Goal: Task Accomplishment & Management: Use online tool/utility

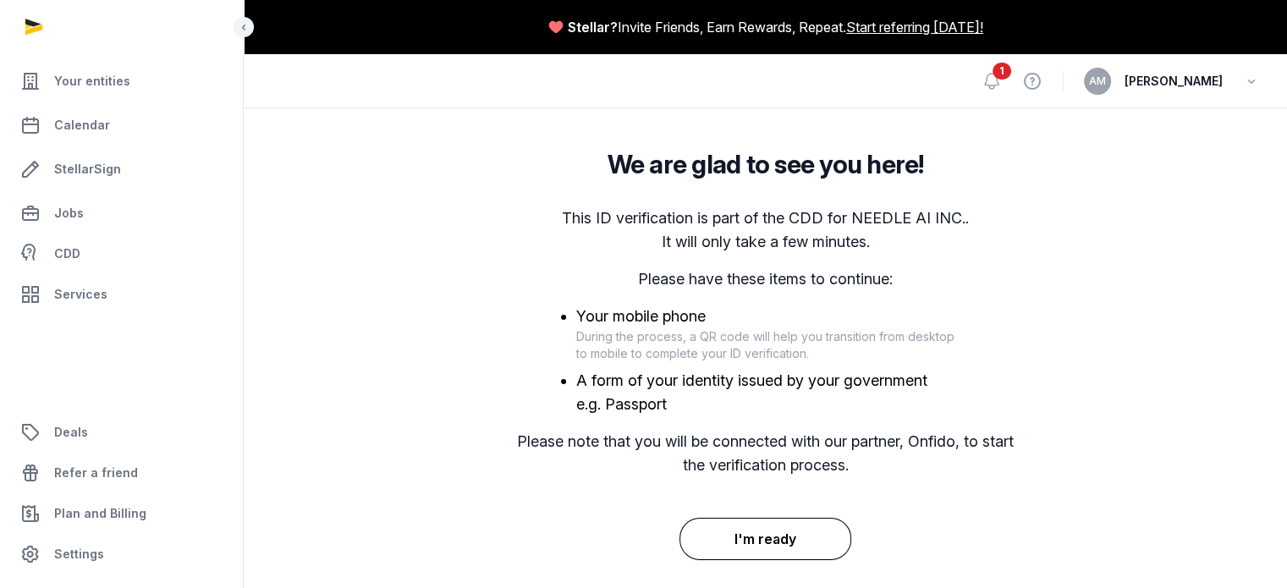
click at [786, 527] on button "I'm ready" at bounding box center [766, 539] width 172 height 42
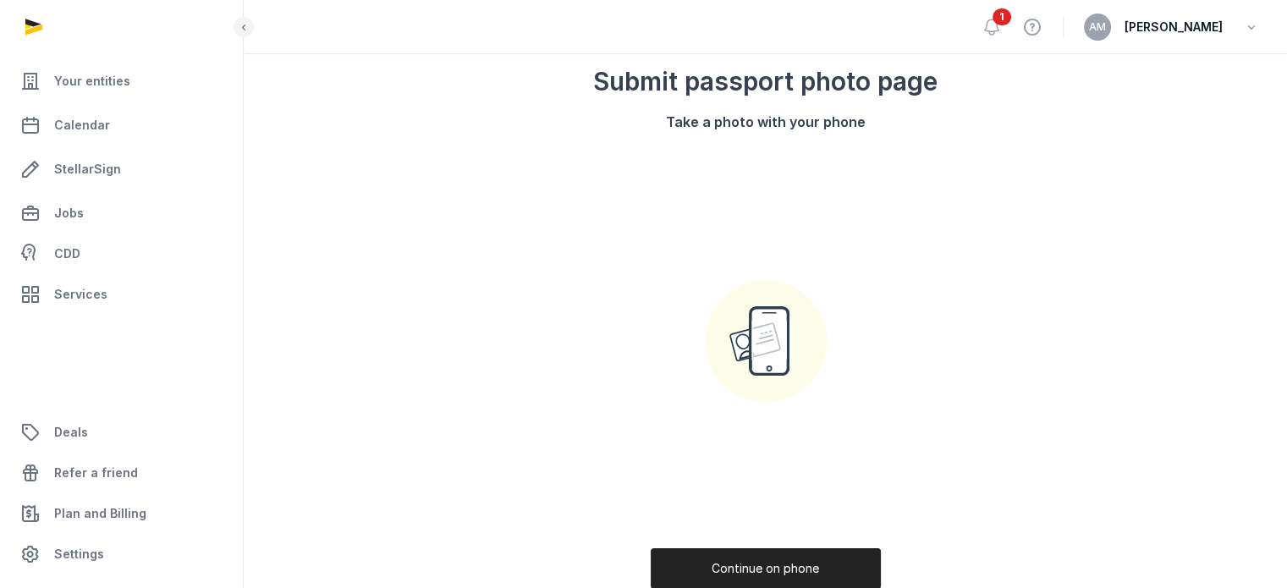
scroll to position [264, 0]
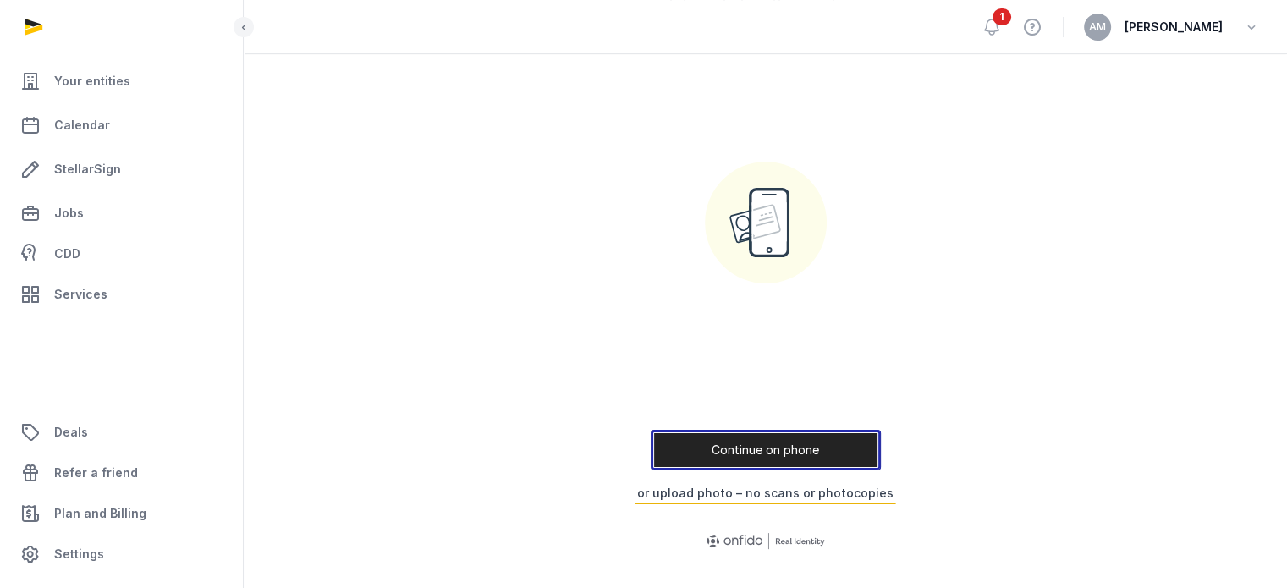
click at [759, 466] on button "Continue on phone" at bounding box center [766, 450] width 230 height 41
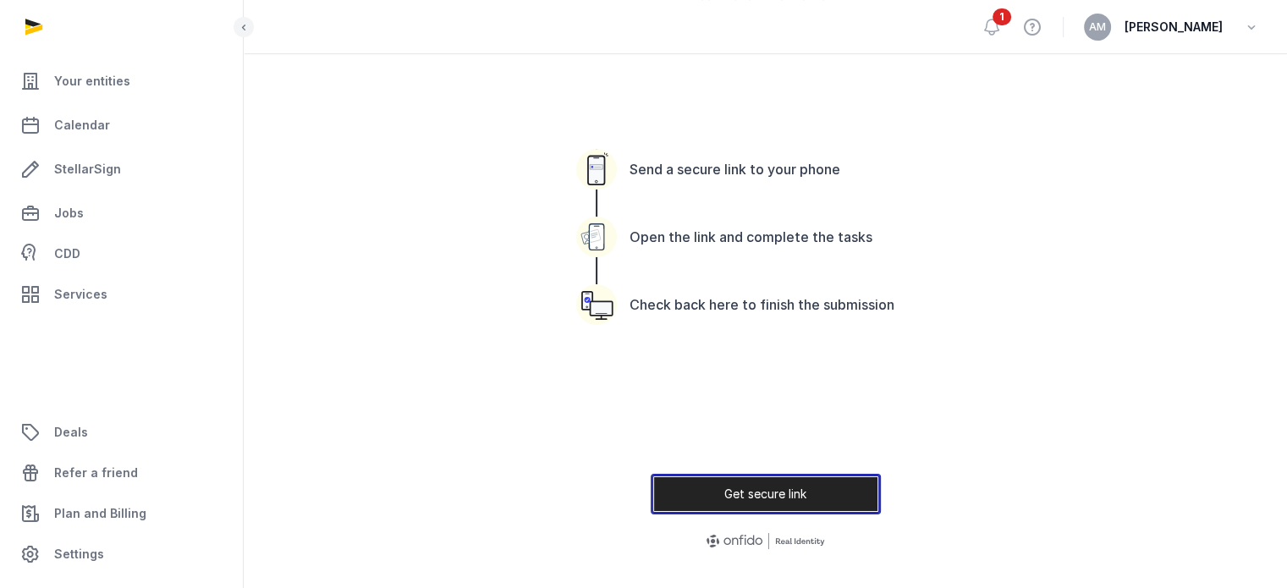
click at [764, 500] on button "Get secure link" at bounding box center [766, 494] width 230 height 41
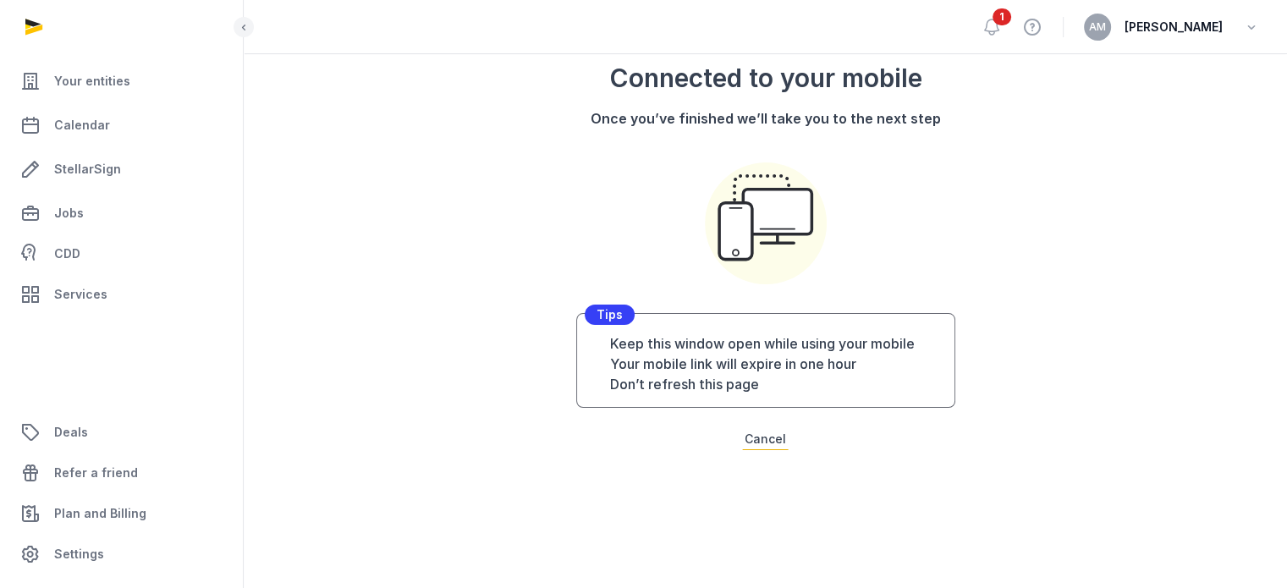
scroll to position [152, 0]
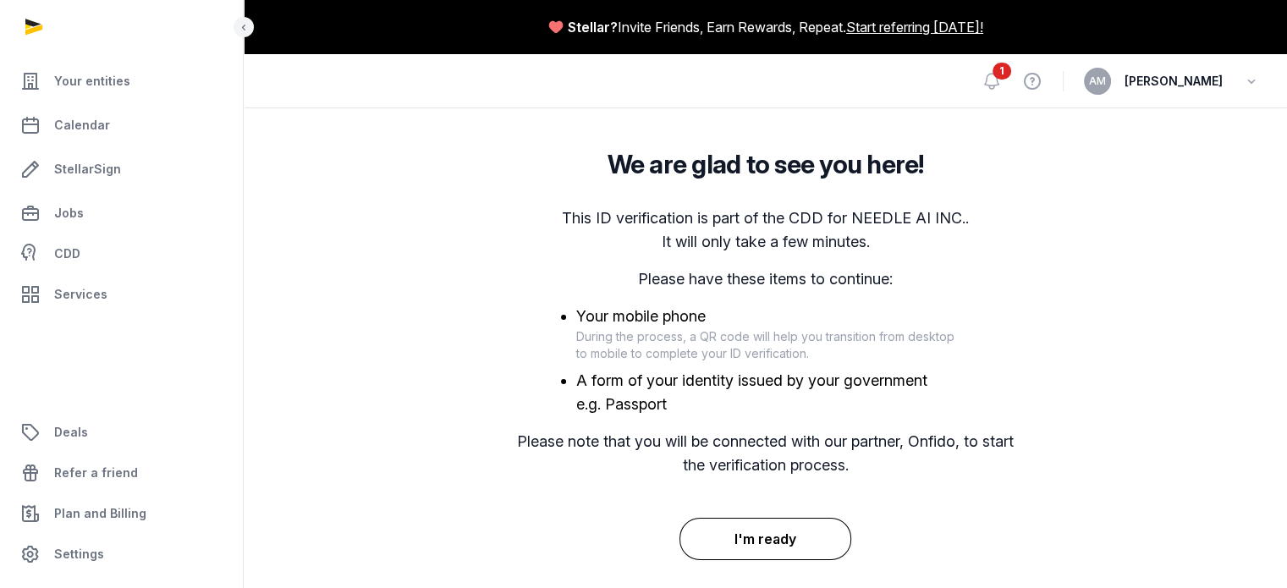
click at [781, 534] on button "I'm ready" at bounding box center [766, 539] width 172 height 42
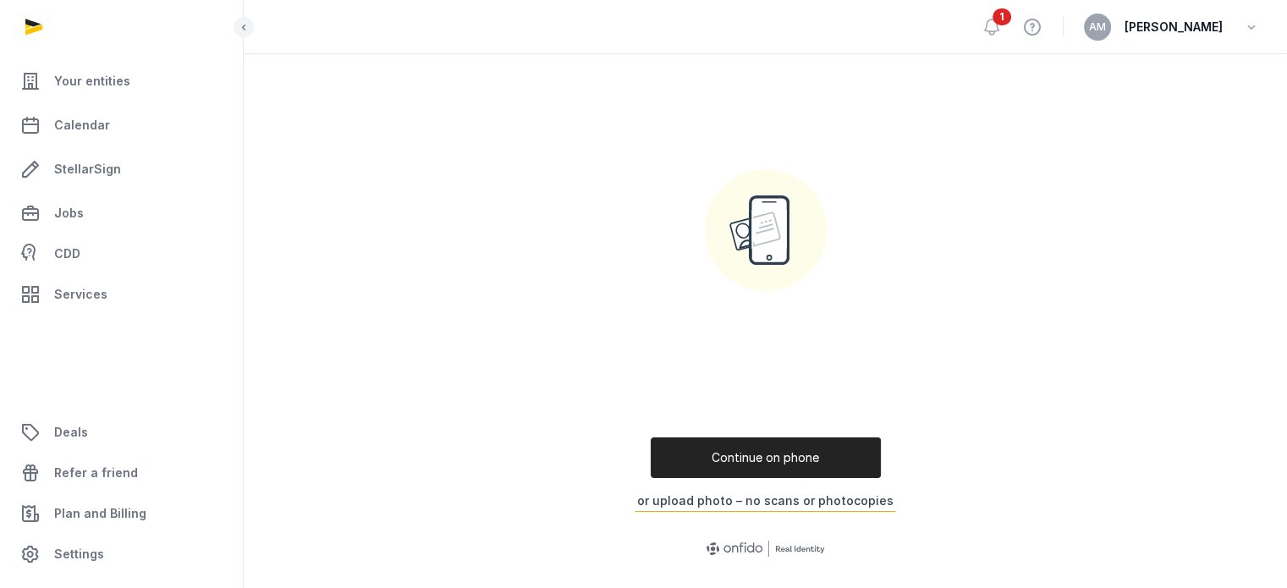
scroll to position [259, 0]
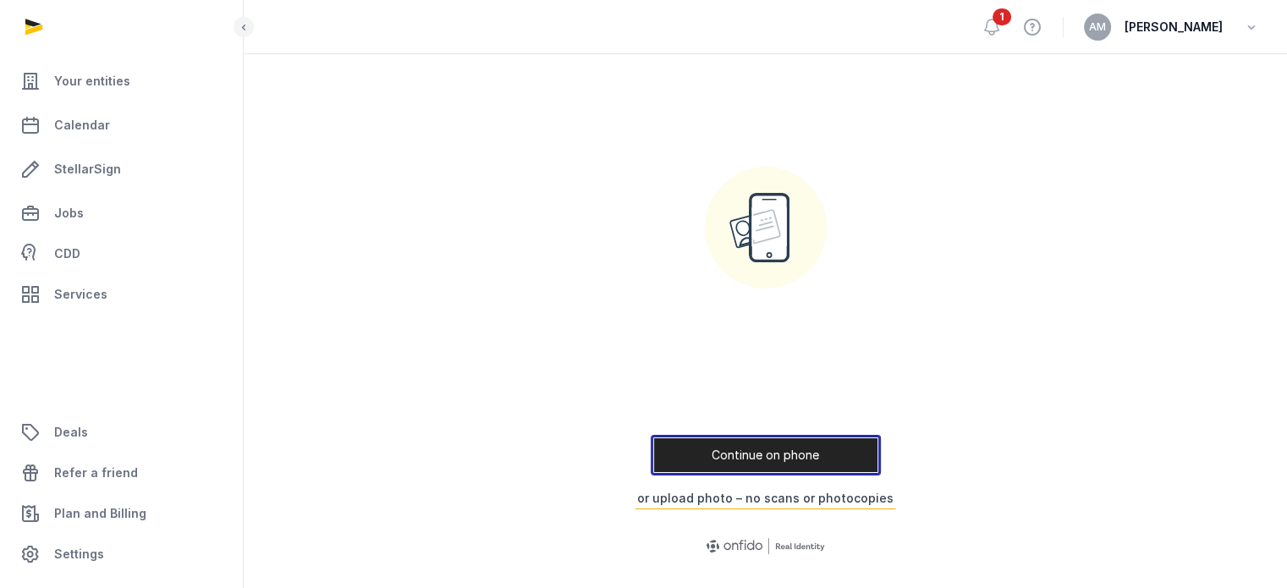
click at [741, 451] on button "Continue on phone" at bounding box center [766, 455] width 230 height 41
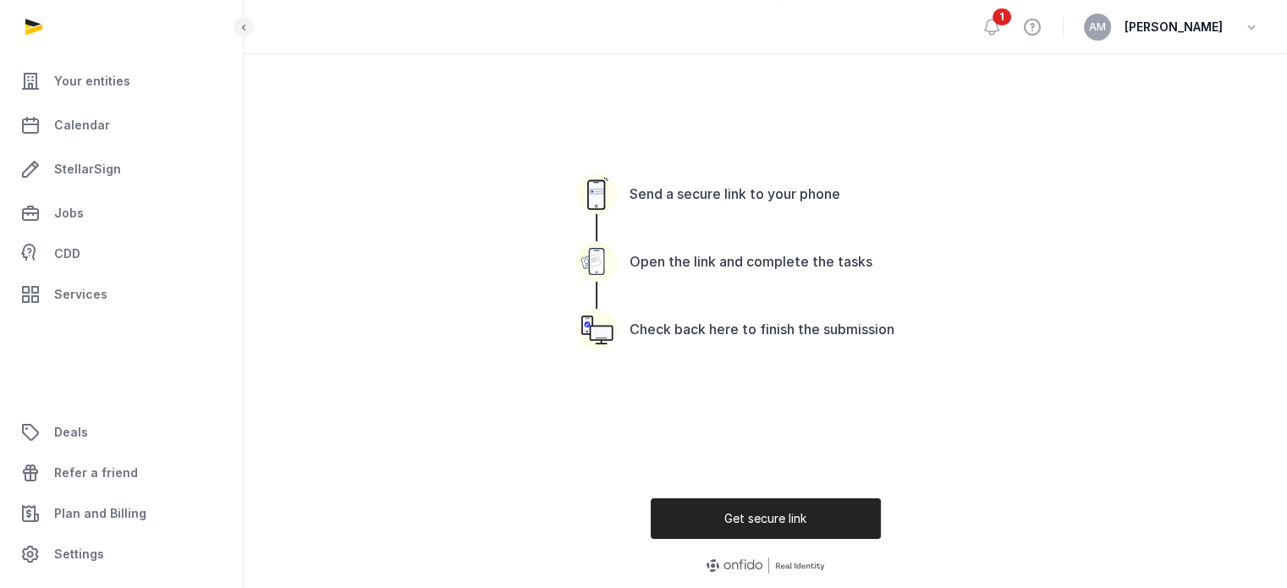
scroll to position [264, 0]
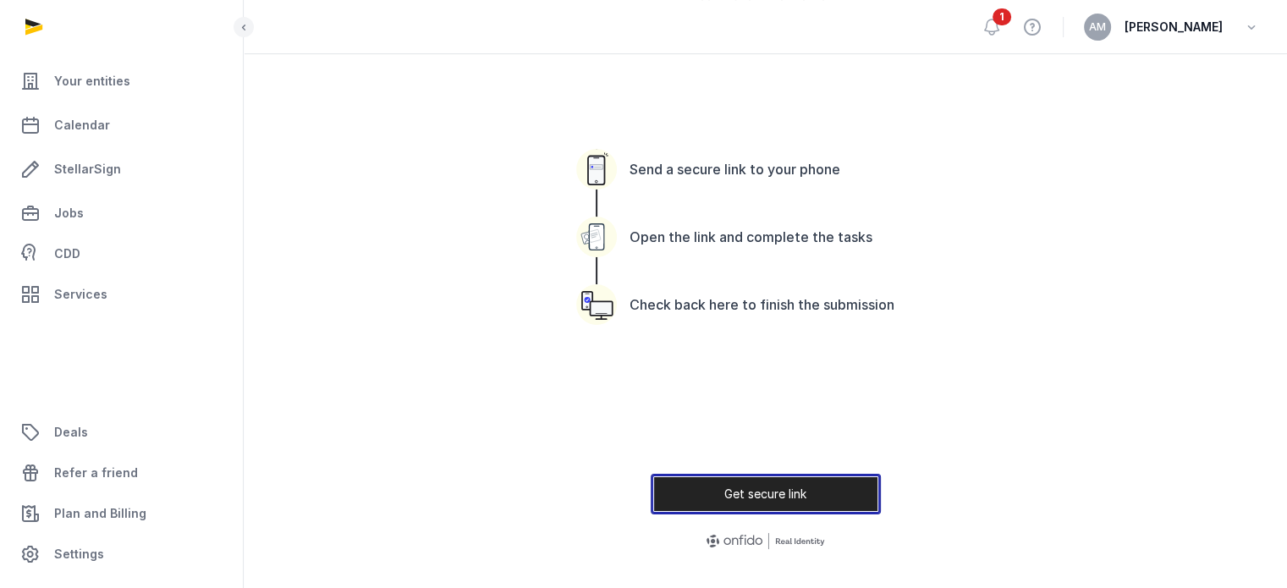
click at [745, 487] on button "Get secure link" at bounding box center [766, 494] width 230 height 41
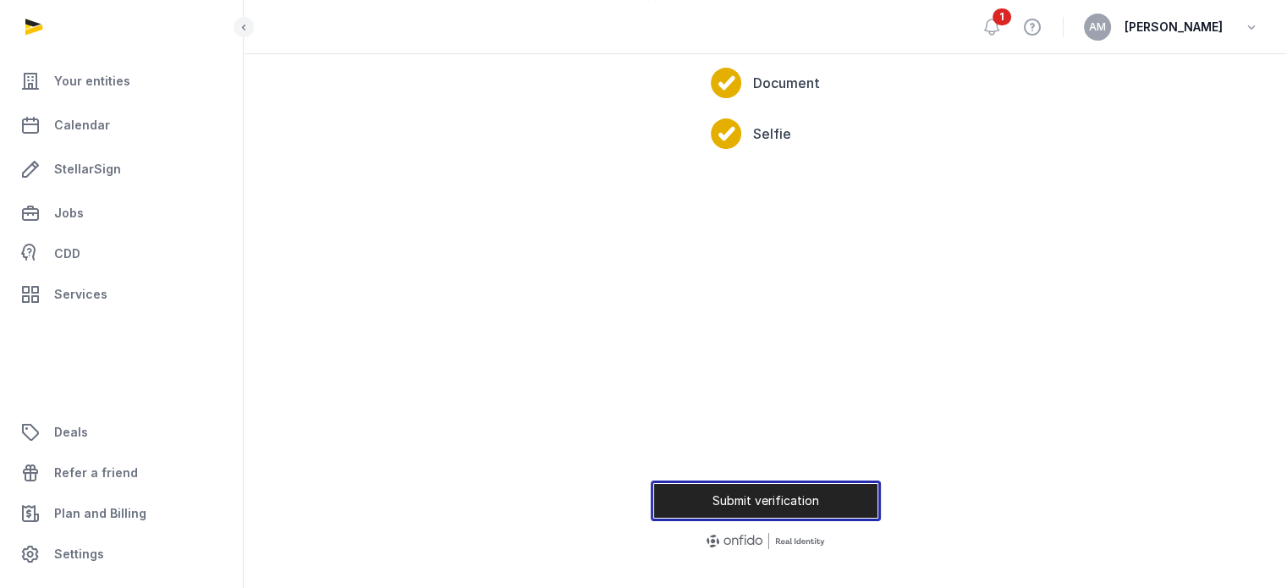
click at [748, 493] on button "Submit verification" at bounding box center [766, 501] width 230 height 41
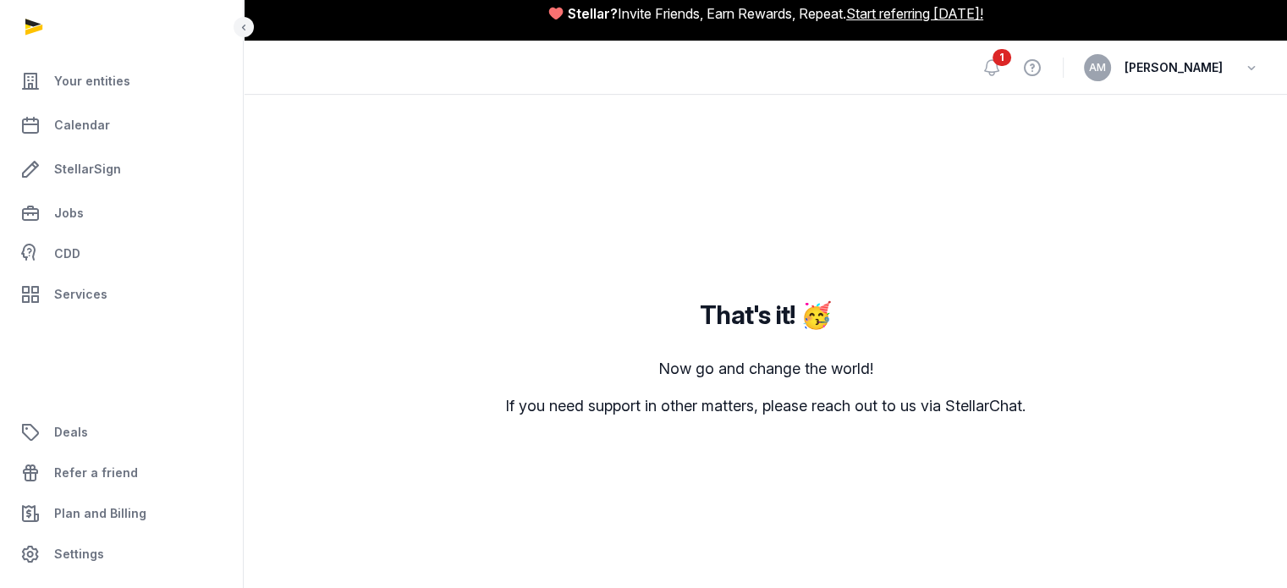
scroll to position [14, 0]
